Goal: Task Accomplishment & Management: Use online tool/utility

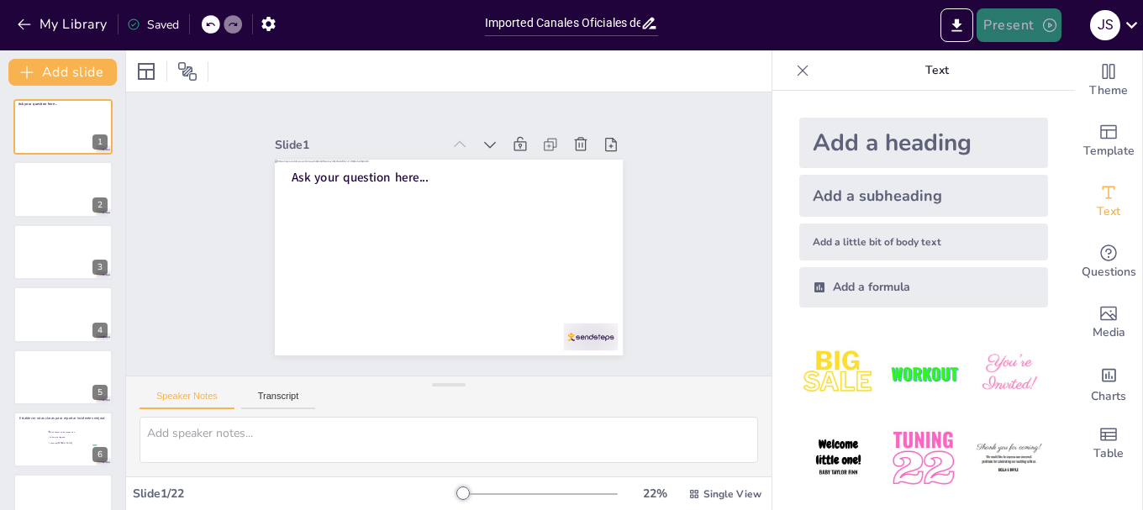
click at [1015, 23] on button "Present" at bounding box center [1019, 25] width 84 height 34
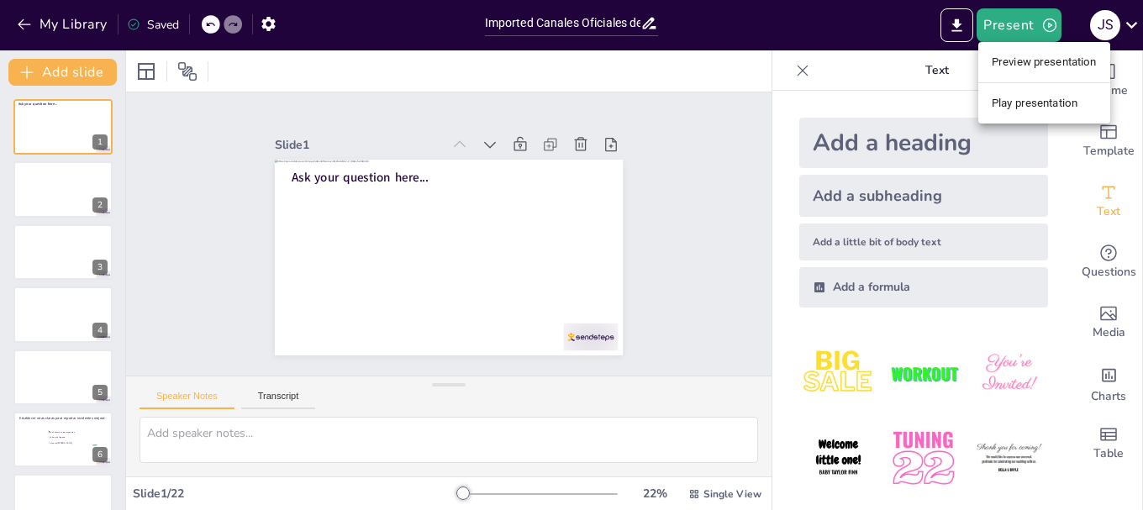
click at [1032, 57] on li "Preview presentation" at bounding box center [1044, 62] width 132 height 27
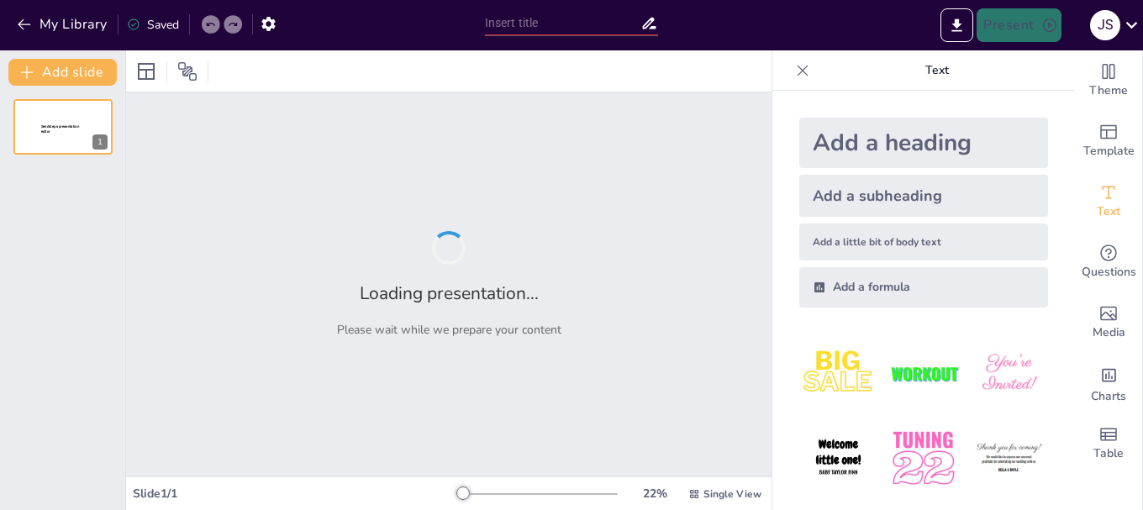
type input "Imported Canales Oficiales de Recepción de Incidentes.pptx"
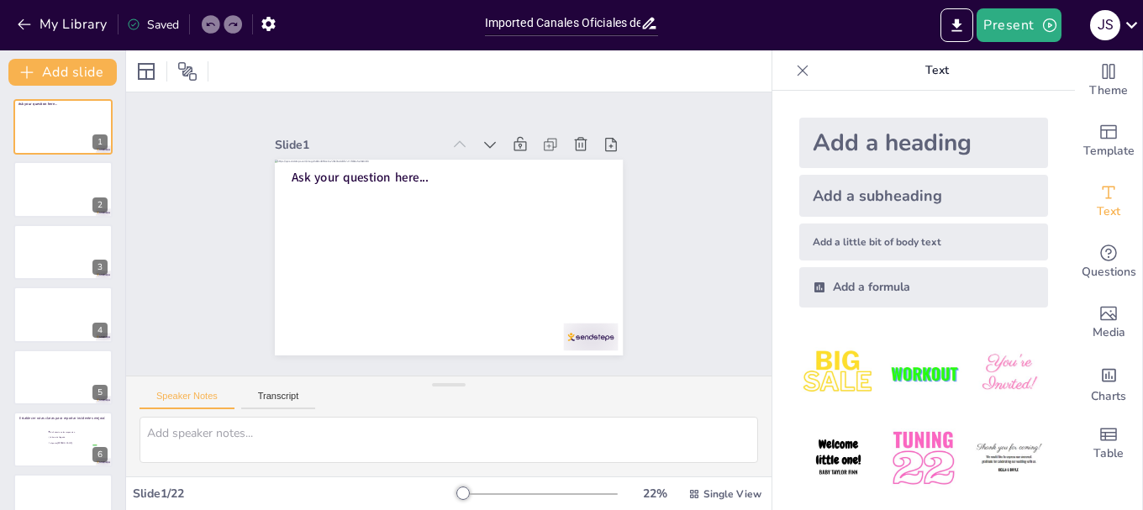
click at [645, 283] on div "Slide 1 Ask your question here... Slide 2 Slide 3 Slide 4 Slide 5 Slide 6 Estab…" at bounding box center [449, 234] width 503 height 402
click at [1026, 20] on button "Present" at bounding box center [1019, 25] width 84 height 34
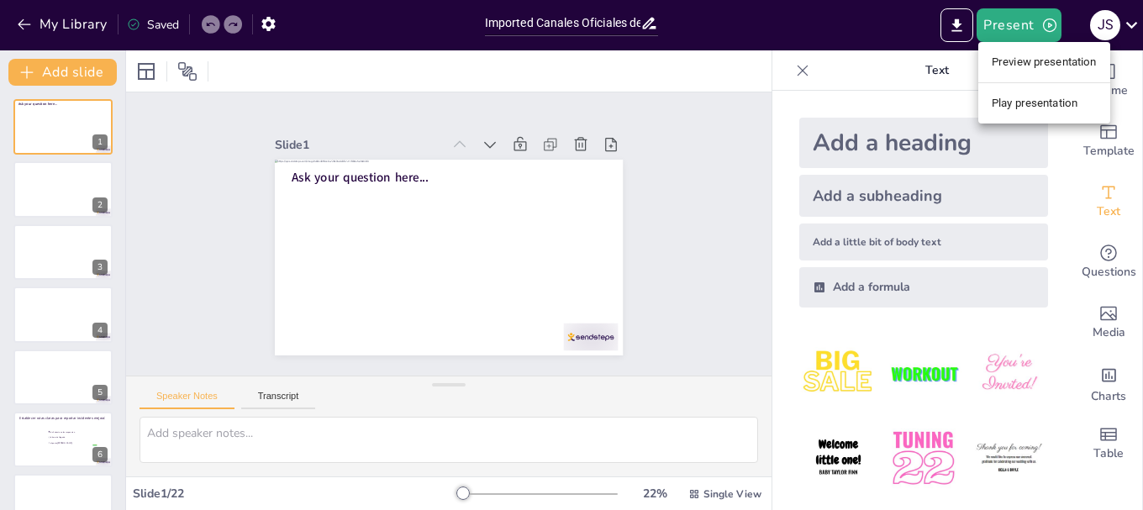
click at [1051, 26] on div at bounding box center [571, 255] width 1143 height 510
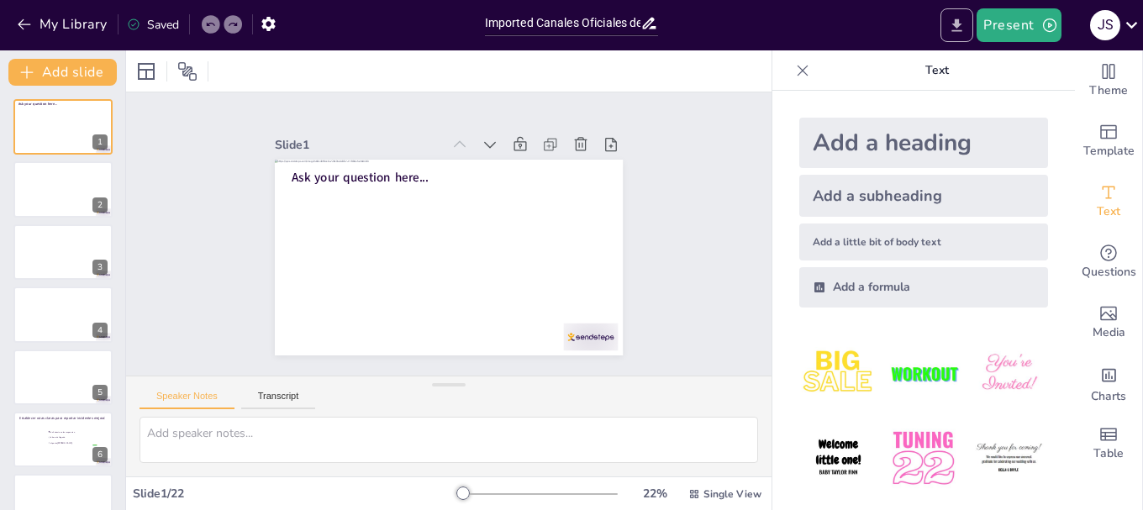
click at [962, 30] on icon "Export to PowerPoint" at bounding box center [957, 24] width 10 height 13
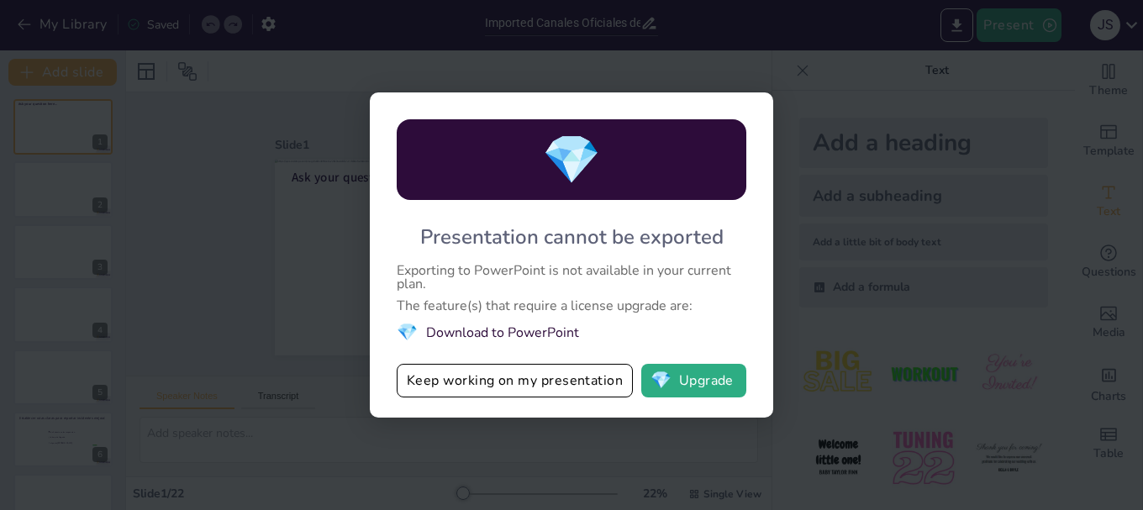
click at [858, 209] on div "💎 Presentation cannot be exported Exporting to PowerPoint is not available in y…" at bounding box center [571, 255] width 1143 height 510
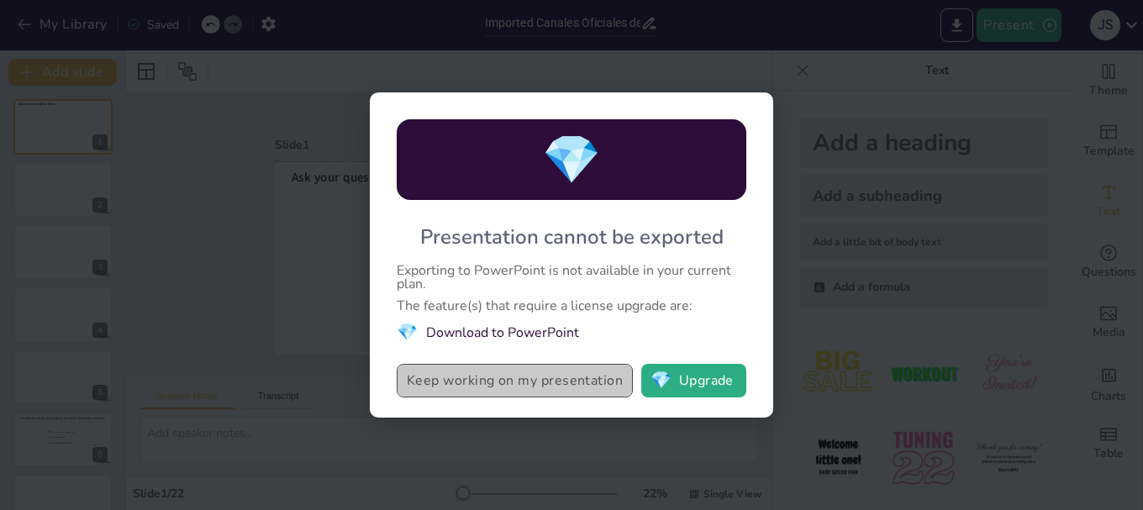
click at [548, 378] on button "Keep working on my presentation" at bounding box center [515, 381] width 236 height 34
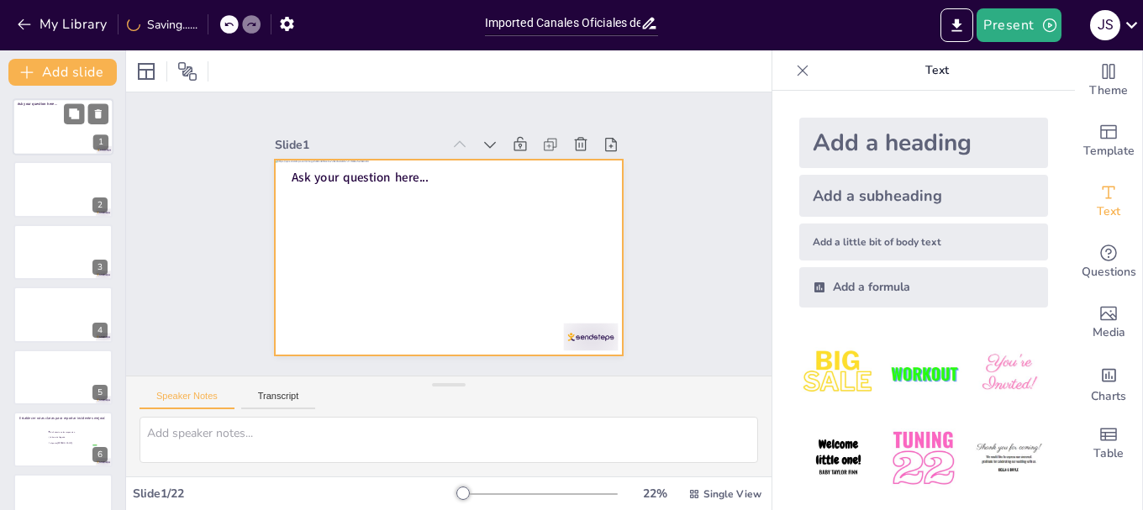
click at [54, 129] on div at bounding box center [63, 126] width 101 height 57
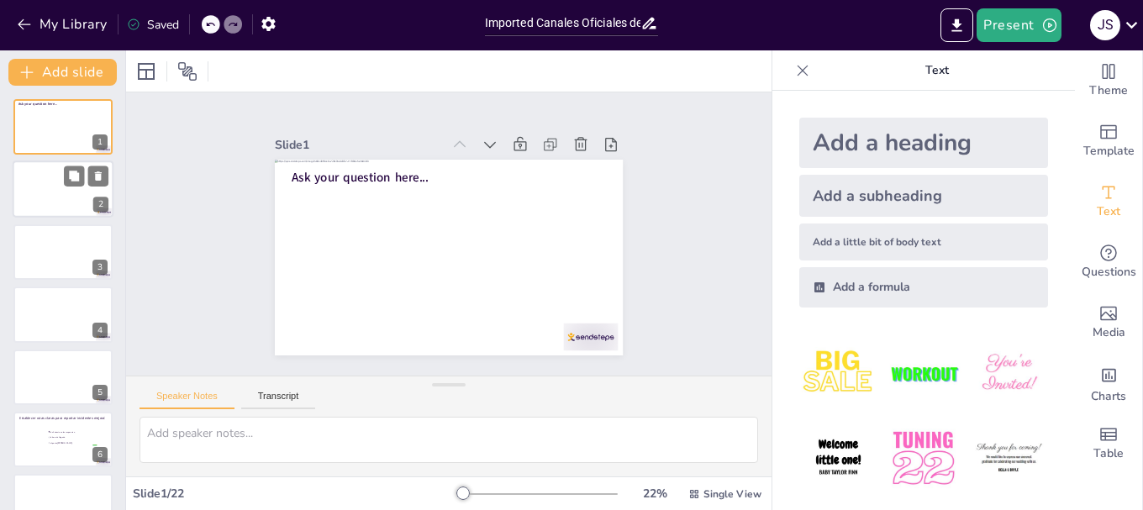
click at [64, 192] on div at bounding box center [63, 189] width 101 height 57
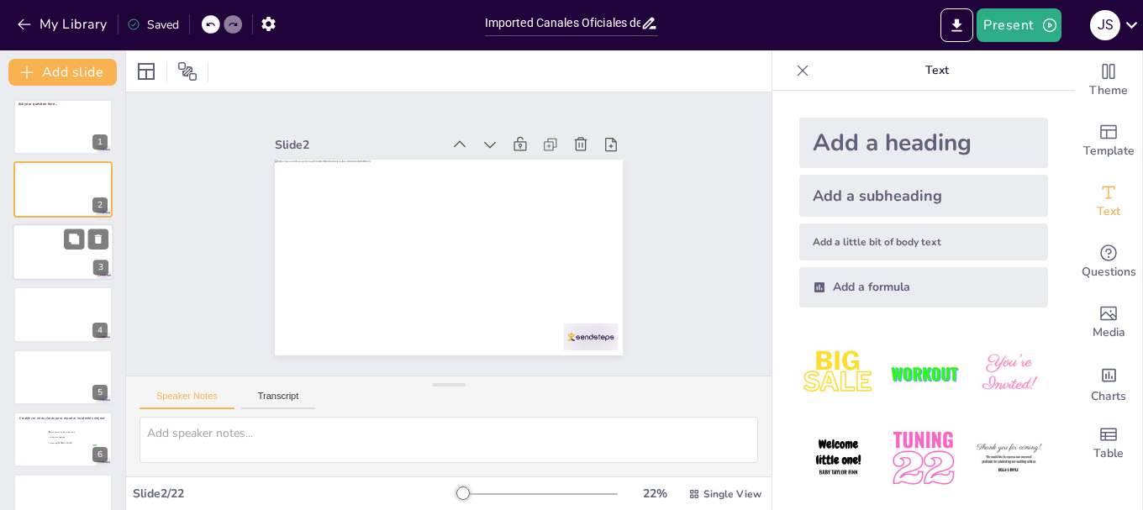
click at [61, 254] on div at bounding box center [63, 252] width 101 height 57
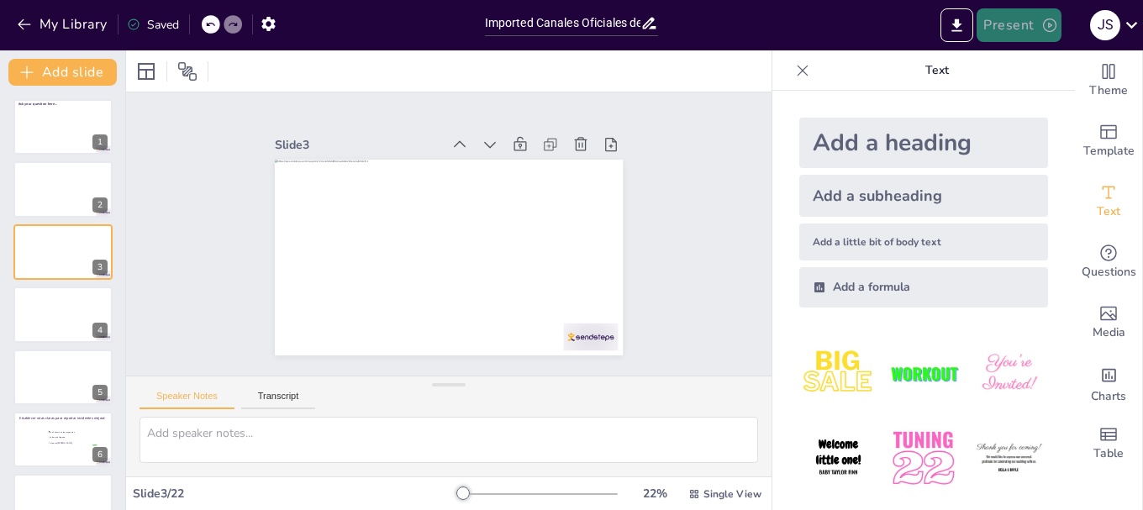
click at [1020, 23] on button "Present" at bounding box center [1019, 25] width 84 height 34
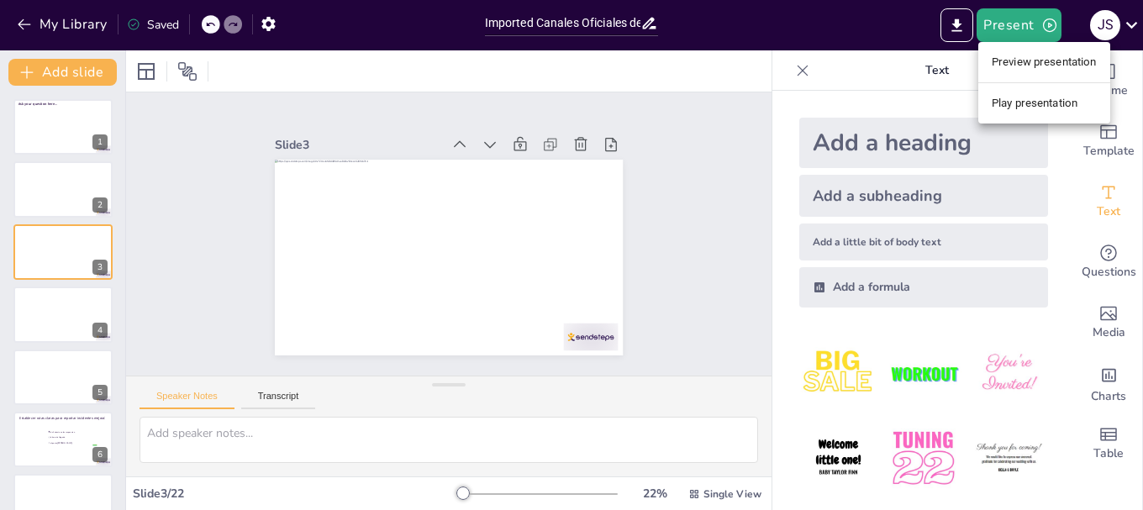
click at [1016, 99] on li "Play presentation" at bounding box center [1044, 103] width 132 height 27
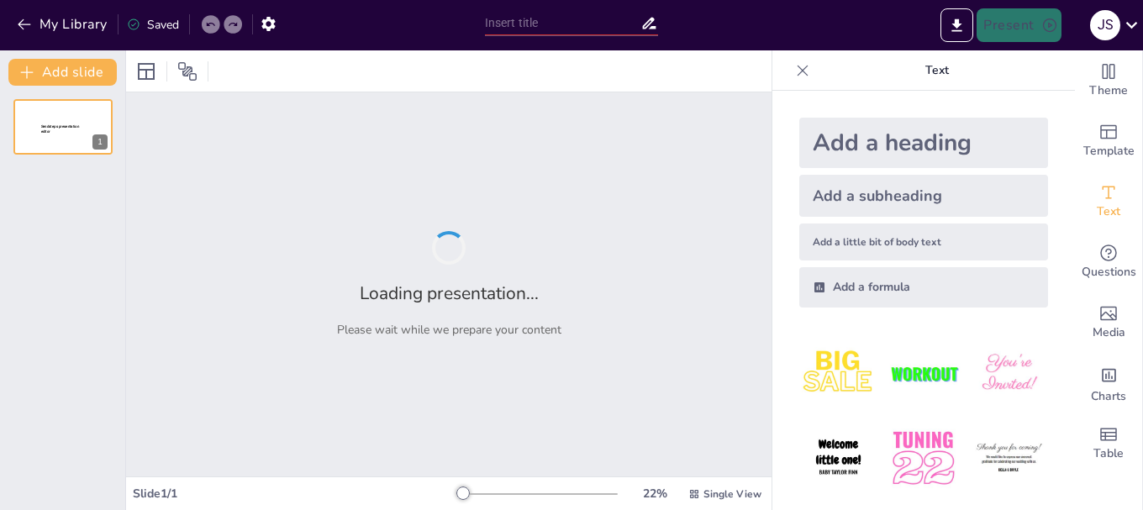
type input "Imported Canales Oficiales de Recepción de Incidentes.pptx"
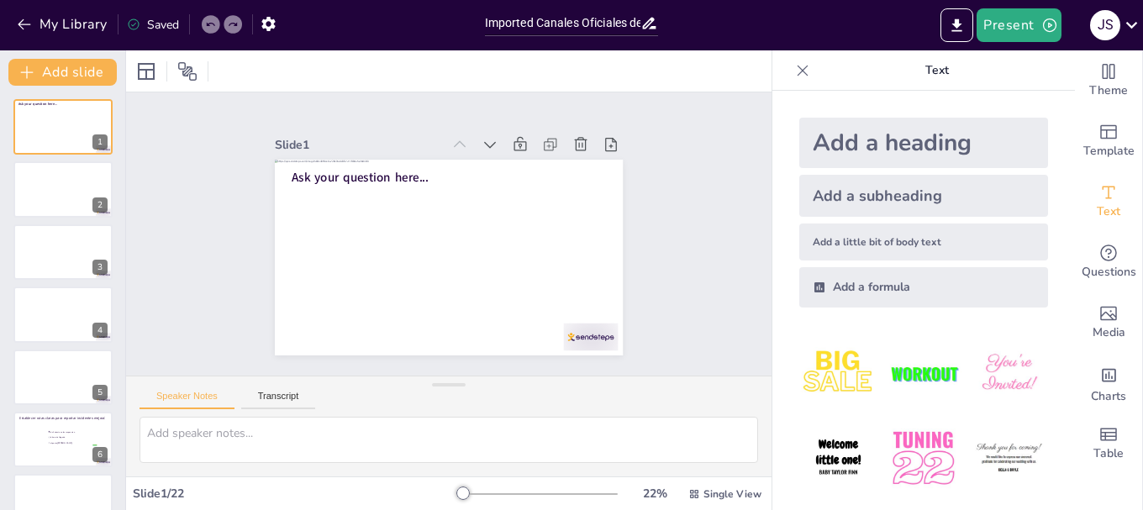
click at [827, 375] on img at bounding box center [838, 373] width 78 height 78
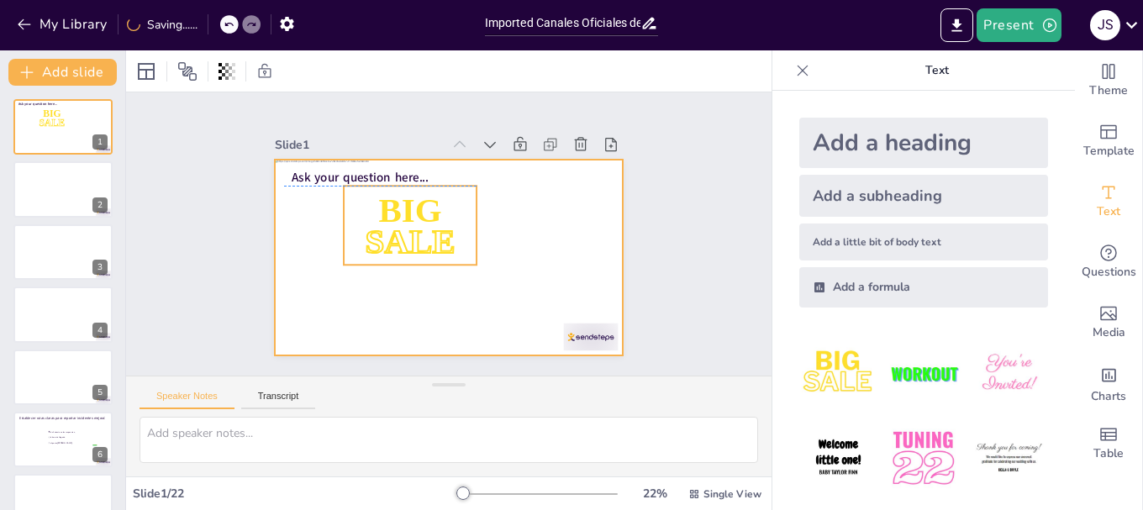
click at [430, 187] on p "BIG" at bounding box center [492, 220] width 124 height 131
click at [291, 266] on div at bounding box center [444, 211] width 382 height 264
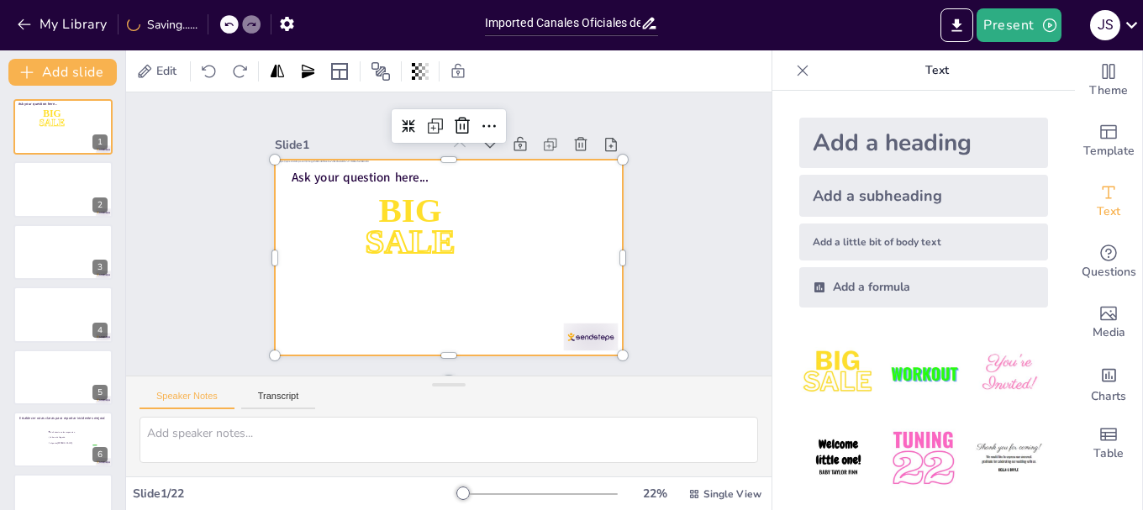
click at [324, 265] on div at bounding box center [471, 227] width 294 height 392
click at [273, 257] on div at bounding box center [441, 212] width 392 height 294
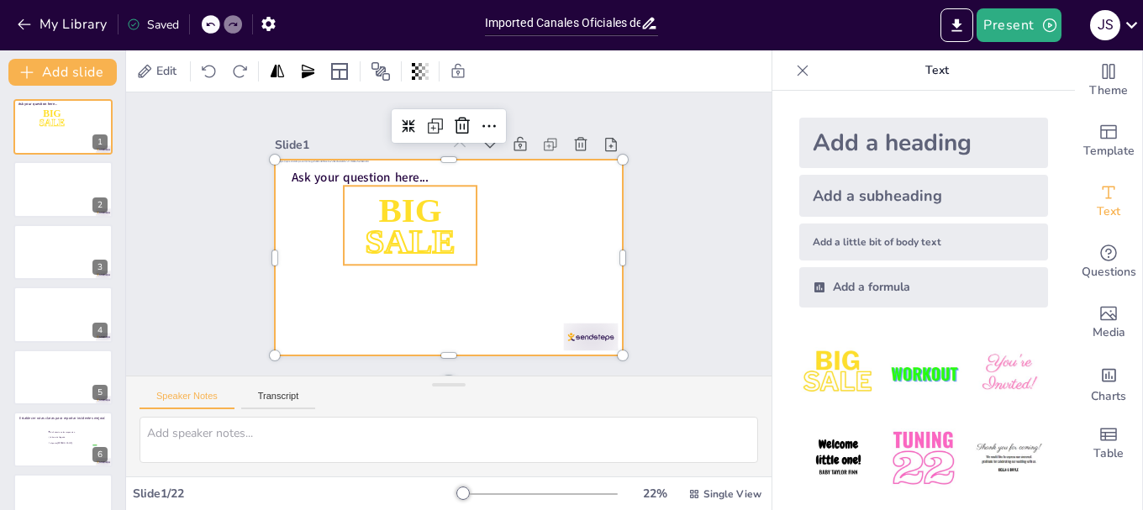
click at [436, 220] on span "SALE" at bounding box center [482, 254] width 92 height 88
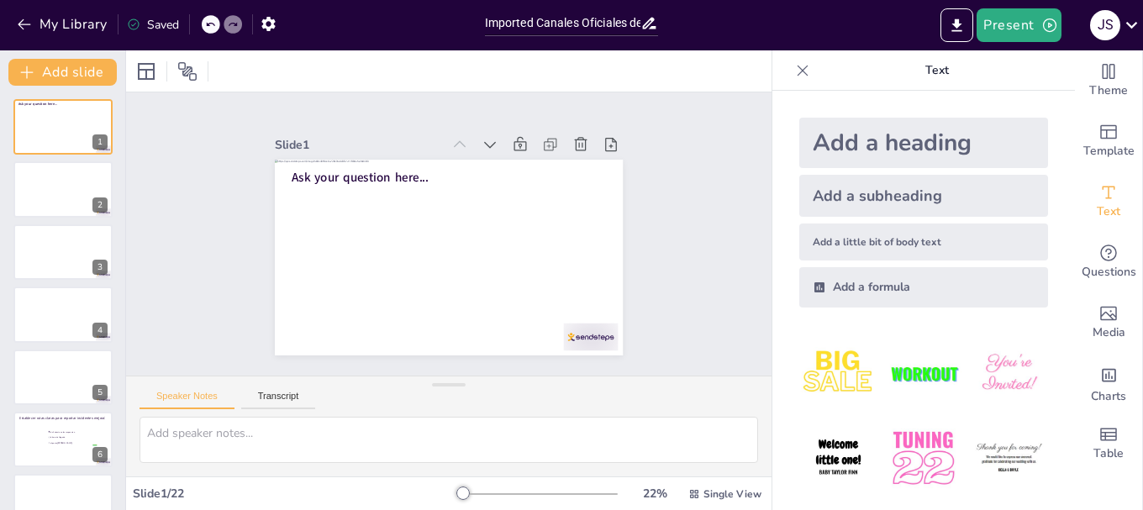
click at [692, 203] on div "Slide 1 Ask your question here... Slide 2 Slide 3 Slide 4 Slide 5 Slide 6 Estab…" at bounding box center [448, 233] width 688 height 608
click at [590, 333] on div "Slide 1 Ask your question here... Slide 2 Slide 3 Slide 4 Slide 5 Slide 6 Estab…" at bounding box center [448, 233] width 283 height 645
click at [623, 241] on div "Slide 1 Ask your question here... Slide 2 Slide 3 Slide 4 Slide 5 Slide 6 Estab…" at bounding box center [448, 234] width 349 height 672
click at [677, 249] on div "Slide 1 Ask your question here... Slide 2 Slide 3 Slide 4 Slide 5 Slide 6 Estab…" at bounding box center [448, 234] width 701 height 568
click at [686, 230] on div "Slide 1 Ask your question here... Slide 2 Slide 3 Slide 4 Slide 5 Slide 6 Estab…" at bounding box center [449, 235] width 672 height 350
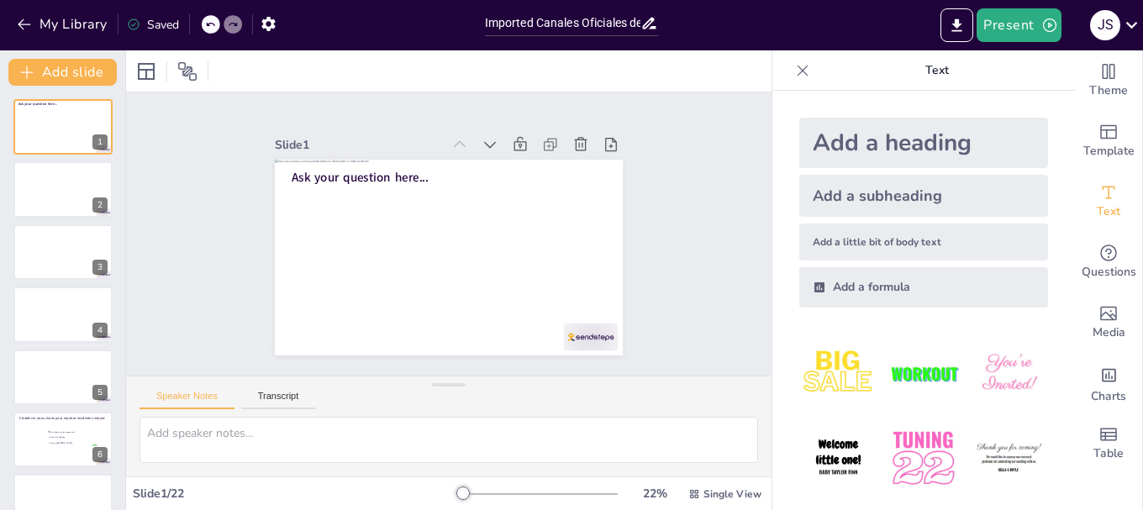
click at [684, 198] on div "Slide 1 Ask your question here... Slide 2 Slide 3 Slide 4 Slide 5 Slide 6 Estab…" at bounding box center [448, 233] width 645 height 283
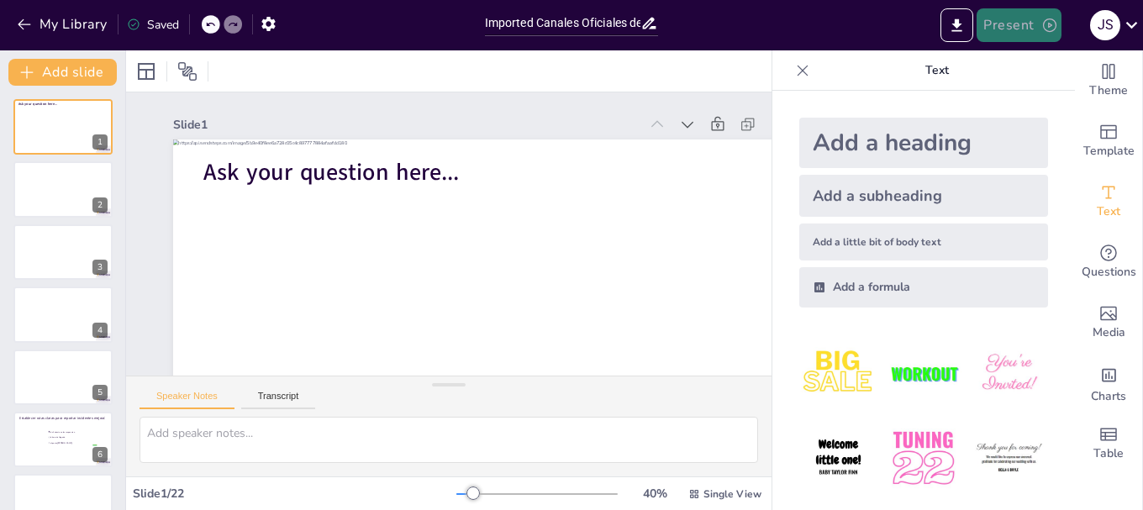
click at [1010, 26] on button "Present" at bounding box center [1019, 25] width 84 height 34
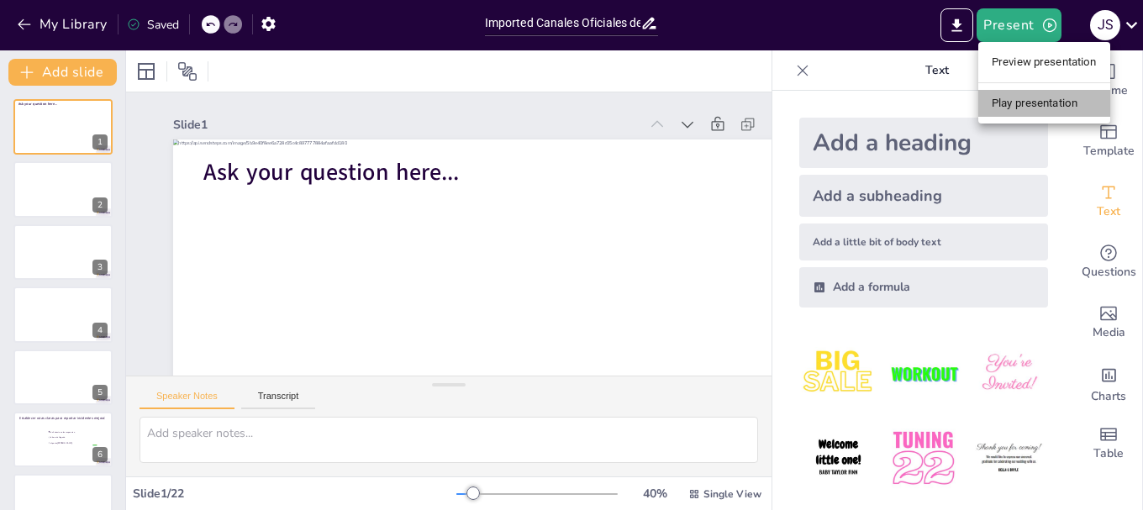
click at [1019, 102] on li "Play presentation" at bounding box center [1044, 103] width 132 height 27
